Goal: Obtain resource: Download file/media

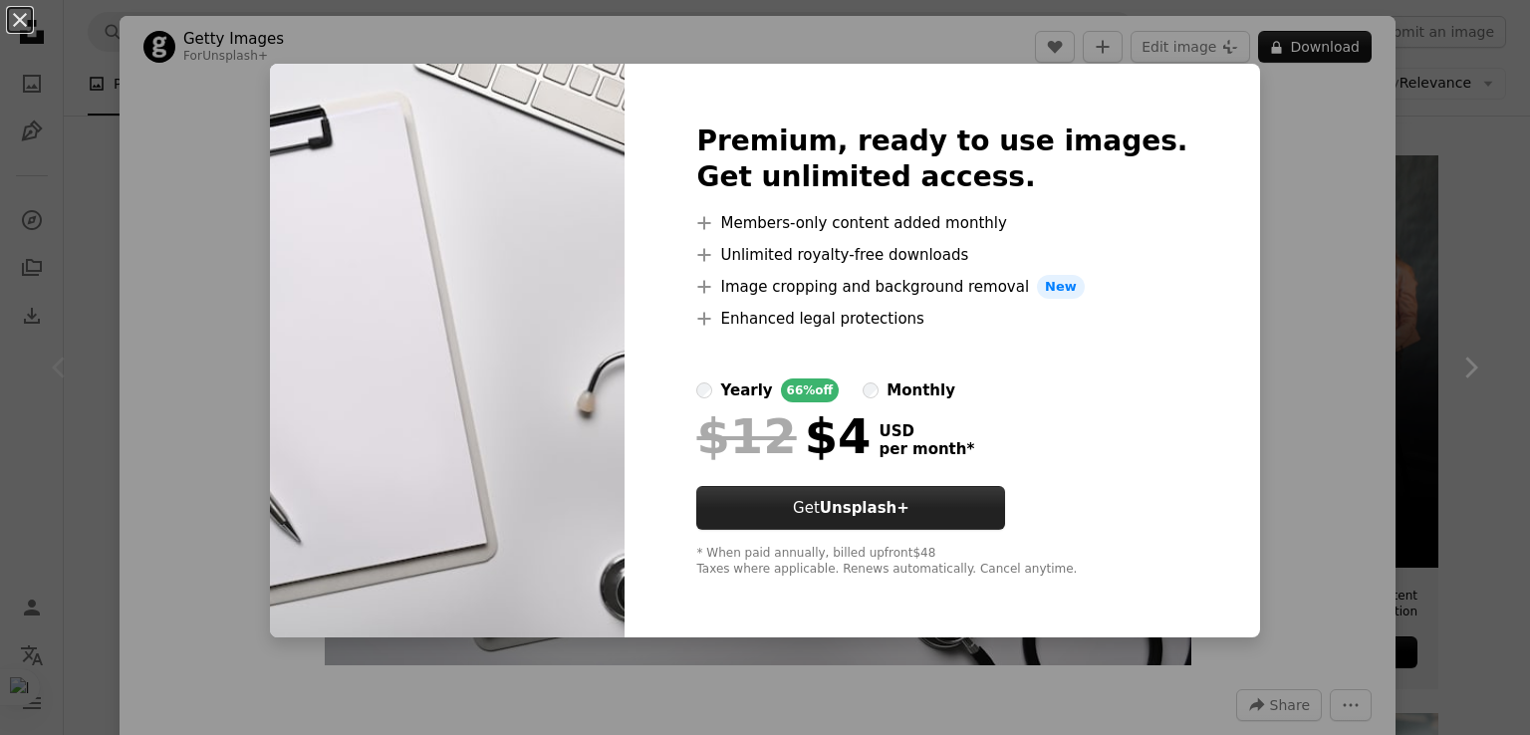
scroll to position [342, 0]
click at [1300, 357] on div "An X shape Premium, ready to use images. Get unlimited access. A plus sign Memb…" at bounding box center [765, 367] width 1530 height 735
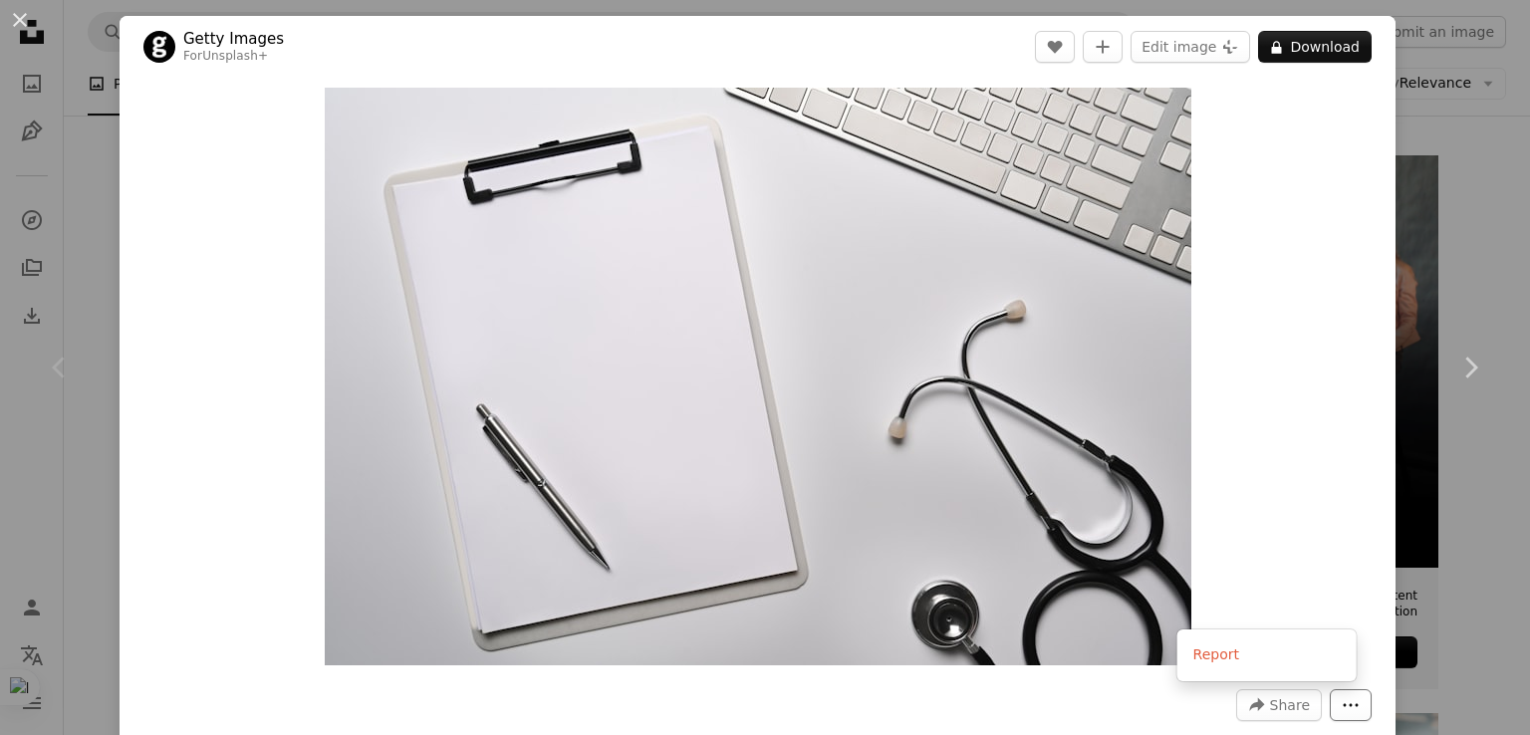
click at [1344, 705] on icon "More Actions" at bounding box center [1351, 705] width 15 height 3
click at [1471, 429] on link "Chevron right" at bounding box center [1471, 367] width 120 height 191
